Goal: Information Seeking & Learning: Learn about a topic

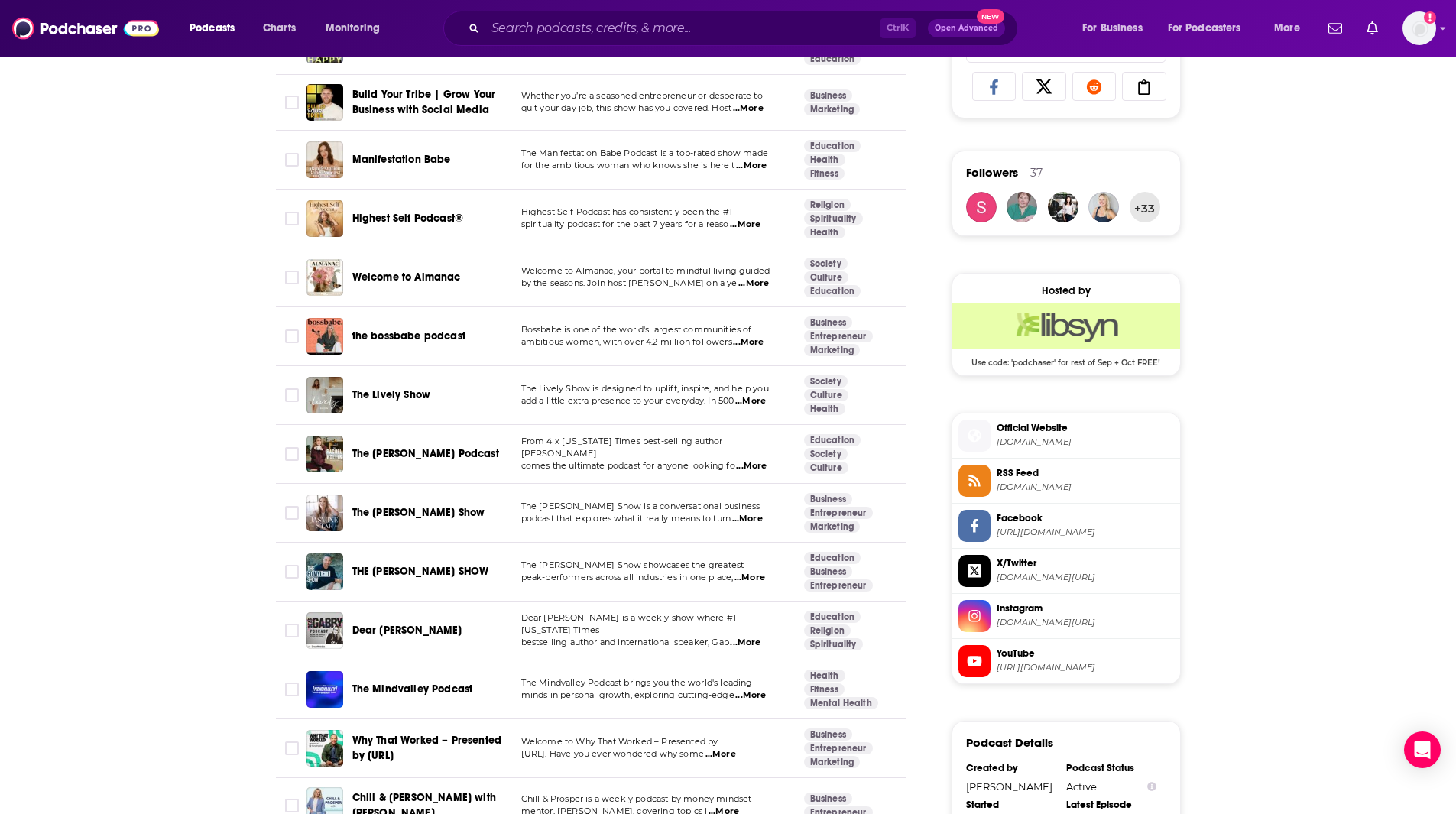
scroll to position [1030, 0]
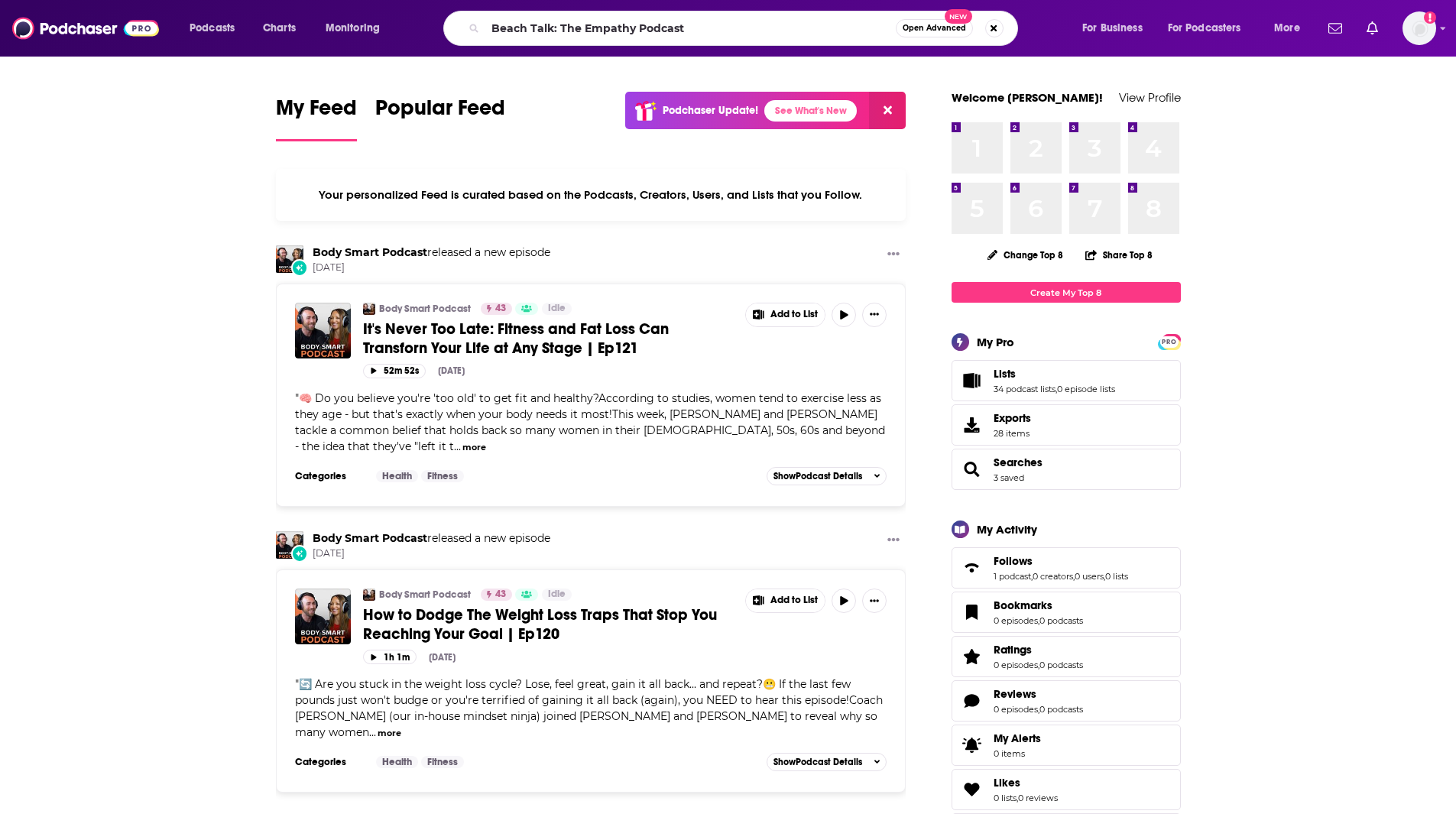
type input "Beach Talk: The Empathy Podcast"
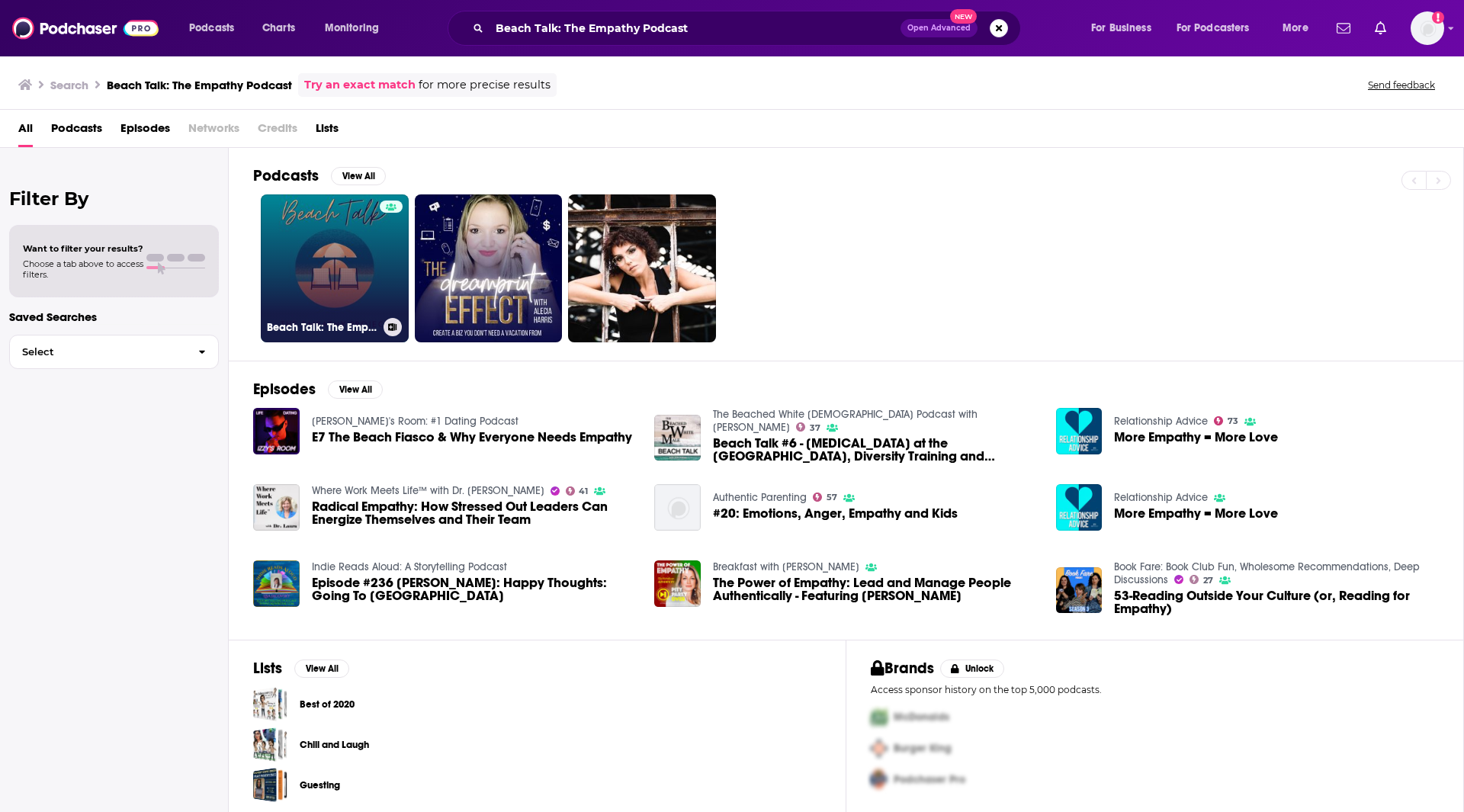
click at [354, 295] on link "Beach Talk: The Empathy Project" at bounding box center [335, 269] width 148 height 148
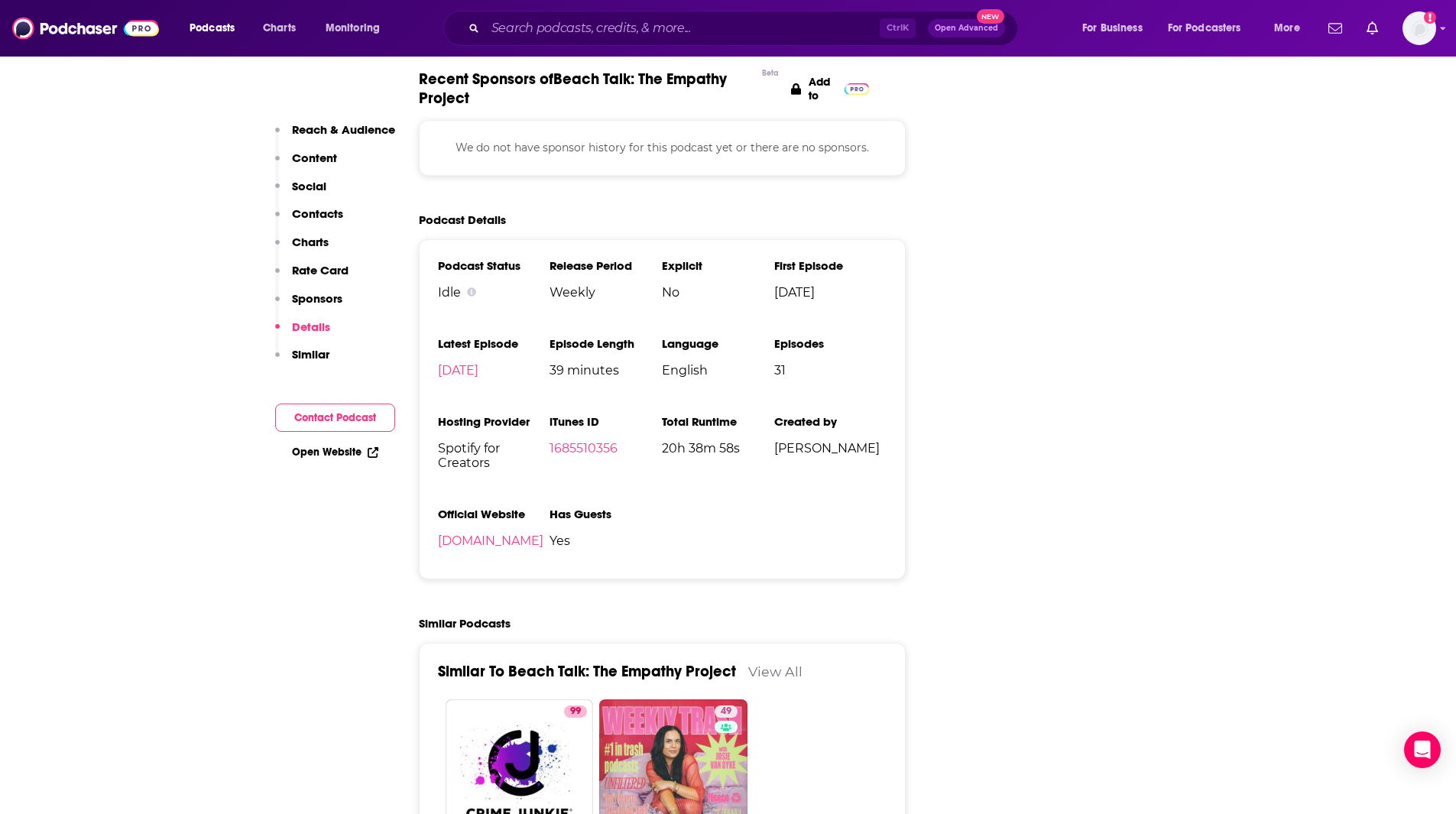
scroll to position [1849, 0]
